Goal: Task Accomplishment & Management: Manage account settings

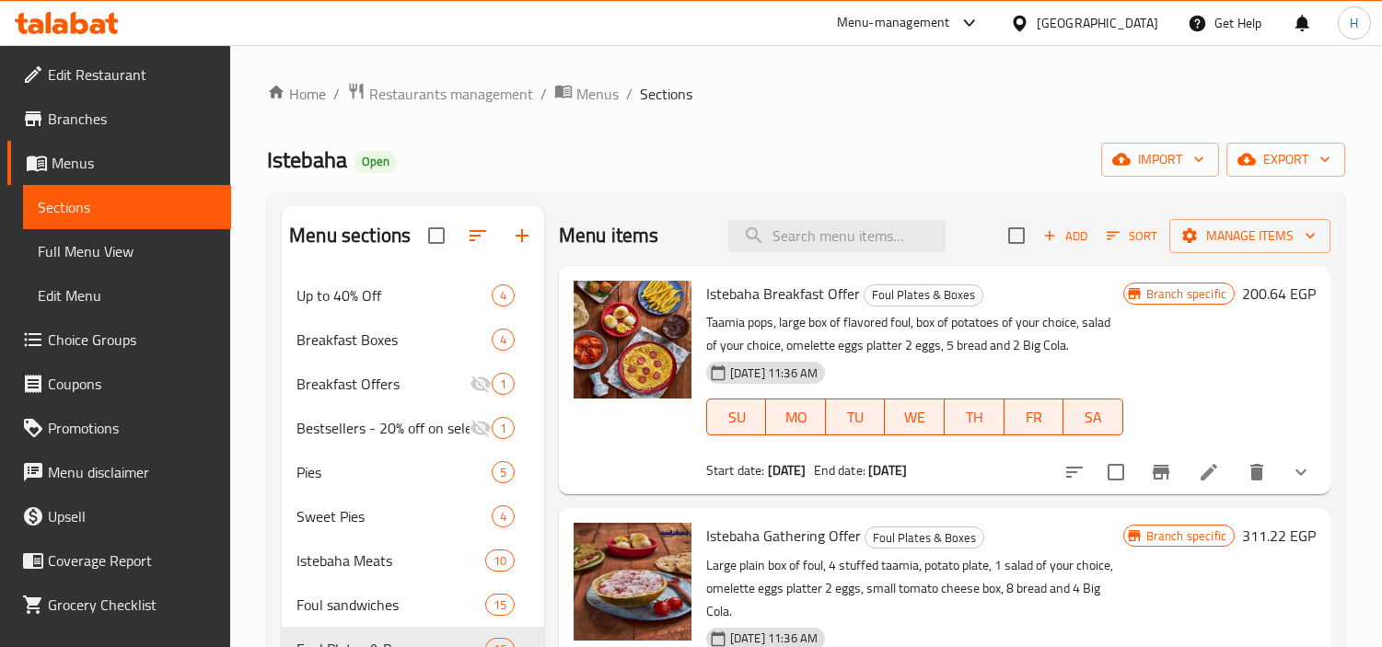
click at [622, 124] on div "Home / Restaurants management / Menus / Sections Istebaha Open import export Me…" at bounding box center [806, 564] width 1078 height 965
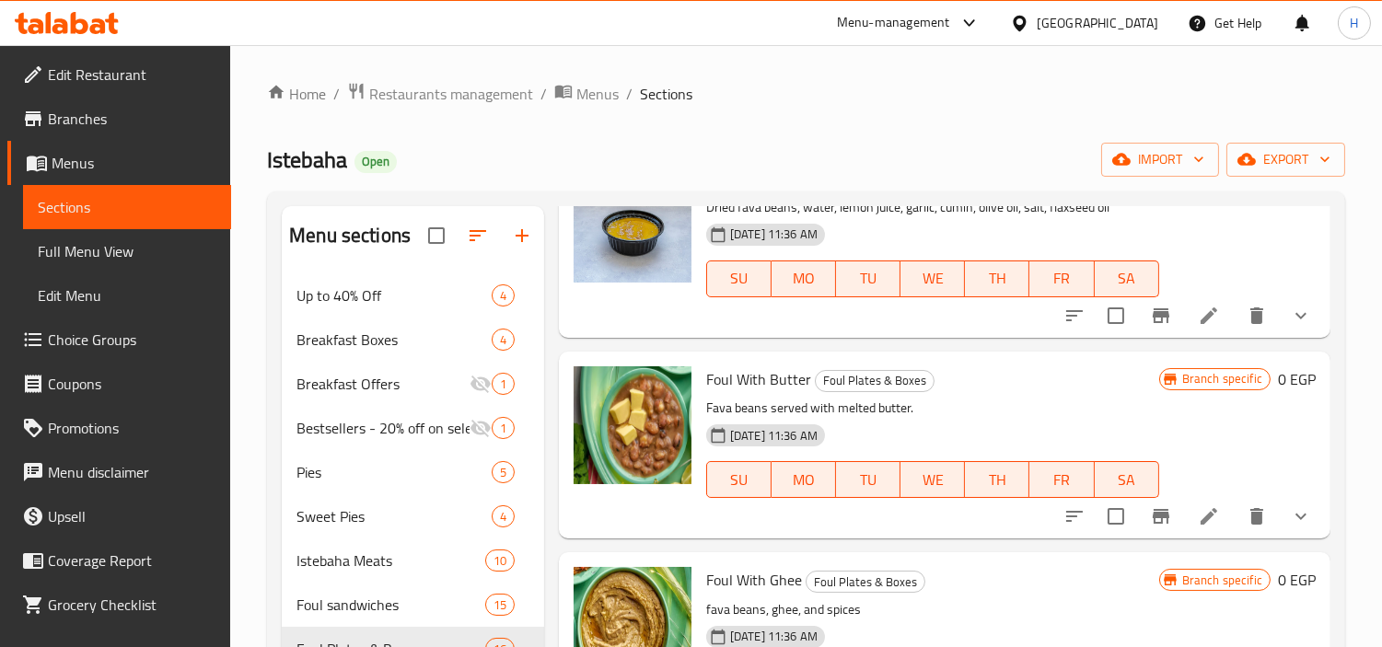
click at [94, 21] on icon at bounding box center [98, 26] width 16 height 16
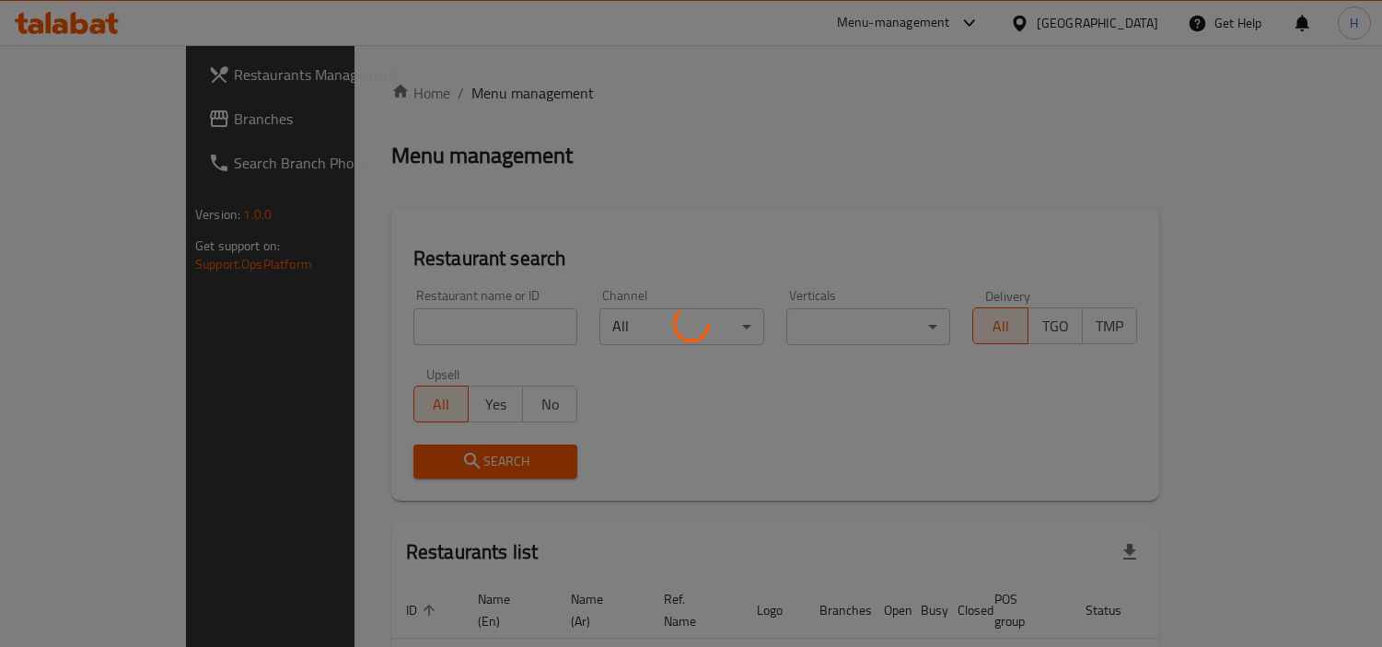
scroll to position [102, 0]
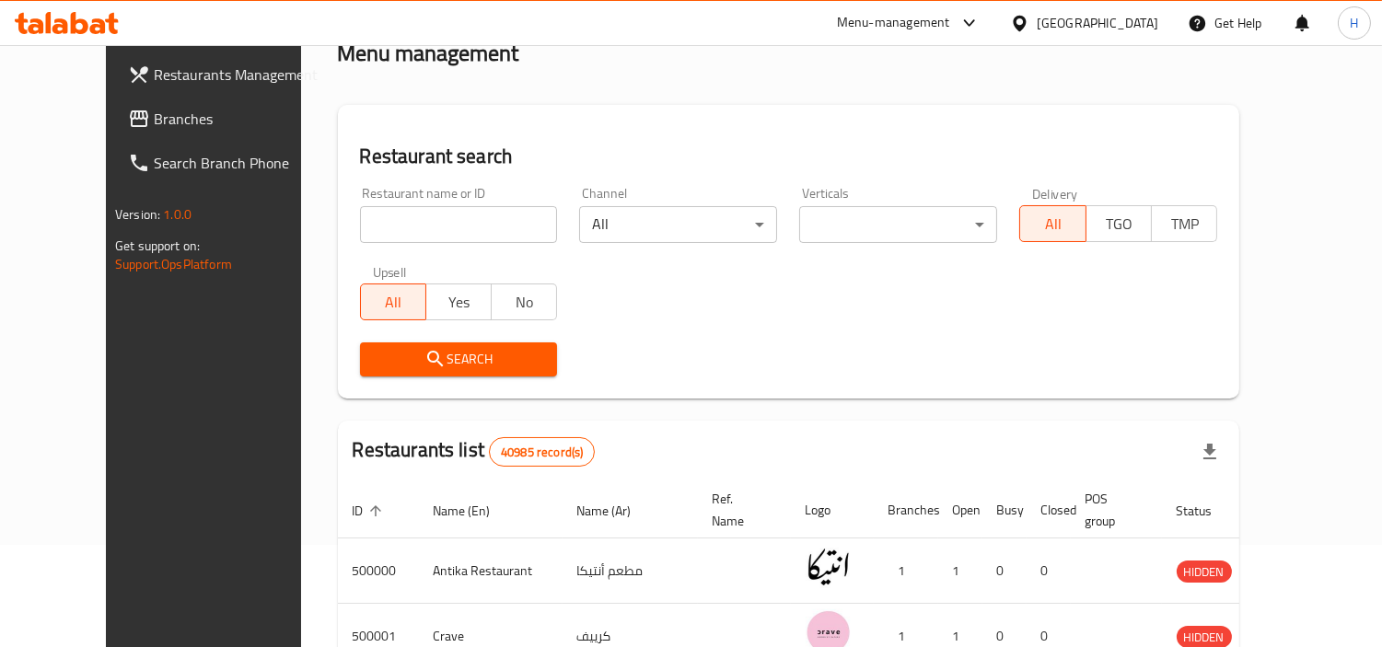
click at [154, 122] on span "Branches" at bounding box center [238, 119] width 168 height 22
